Goal: Task Accomplishment & Management: Manage account settings

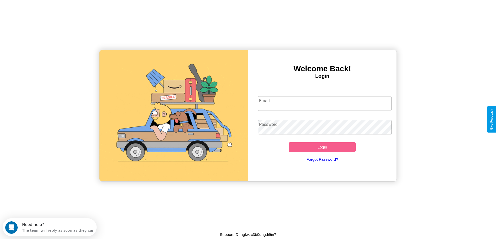
click at [325, 104] on input "Email" at bounding box center [325, 103] width 134 height 15
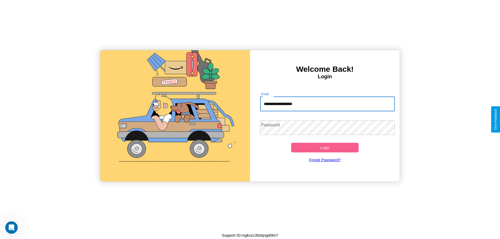
type input "**********"
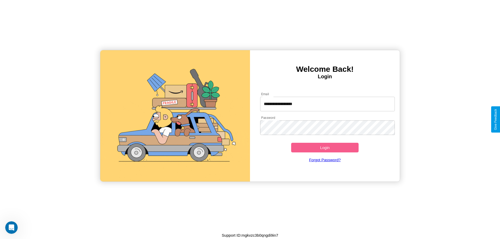
click at [325, 148] on button "Login" at bounding box center [324, 148] width 67 height 10
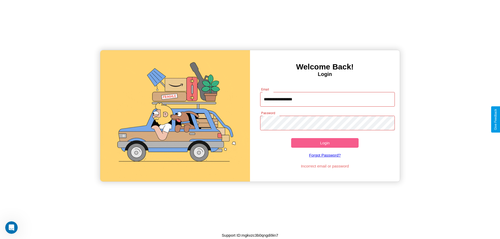
click at [325, 143] on button "Login" at bounding box center [324, 143] width 67 height 10
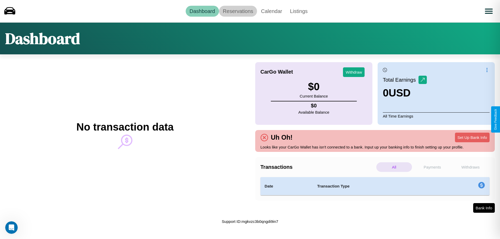
click at [238, 11] on link "Reservations" at bounding box center [238, 11] width 38 height 11
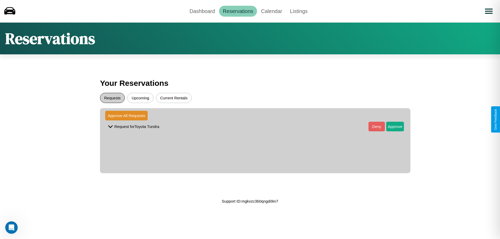
click at [112, 98] on button "Requests" at bounding box center [112, 98] width 25 height 10
click at [391, 127] on button "Approve" at bounding box center [395, 127] width 18 height 10
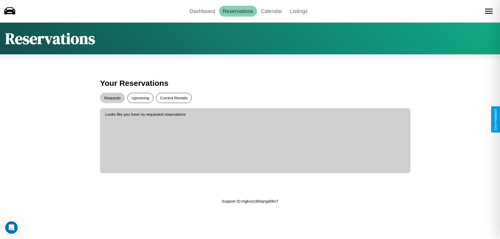
click at [174, 98] on button "Current Rentals" at bounding box center [174, 98] width 36 height 10
